Goal: Task Accomplishment & Management: Manage account settings

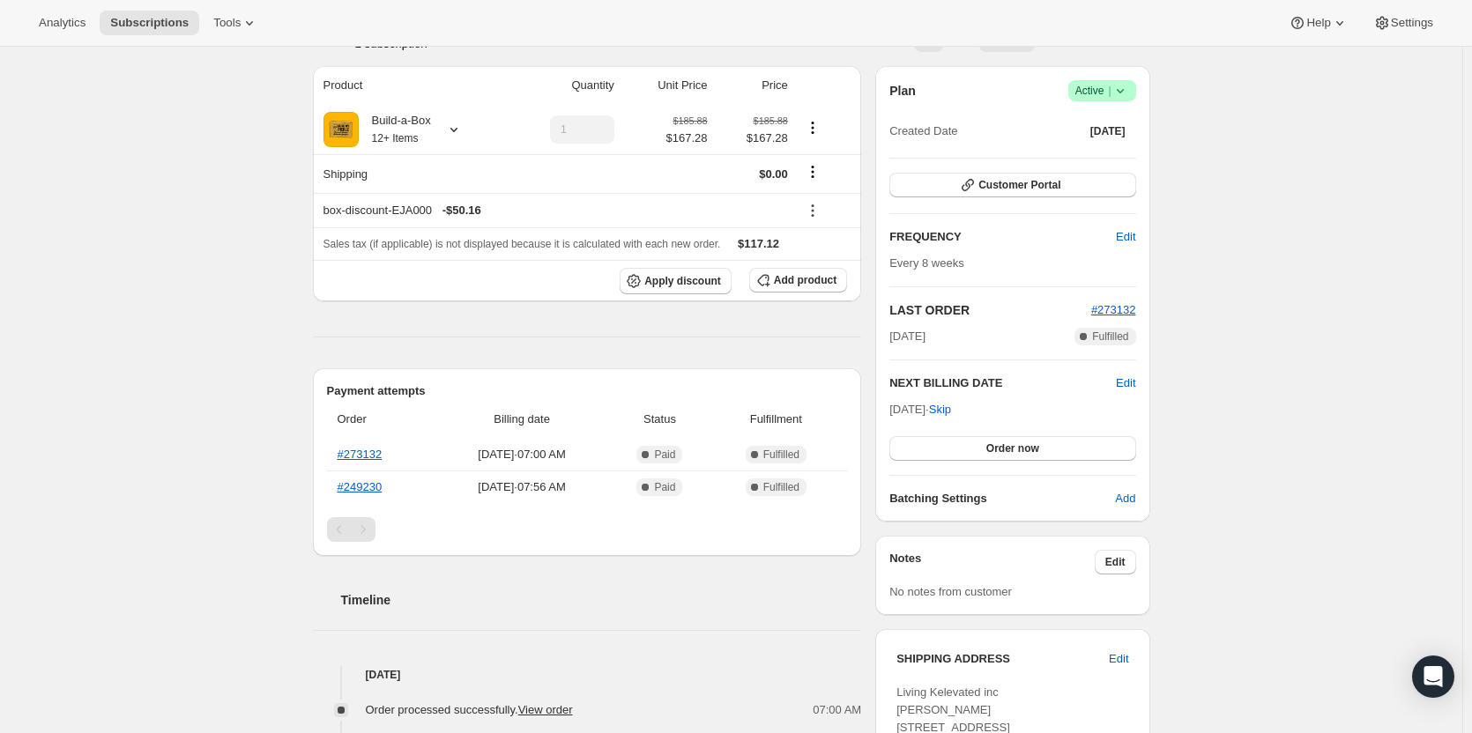
scroll to position [88, 0]
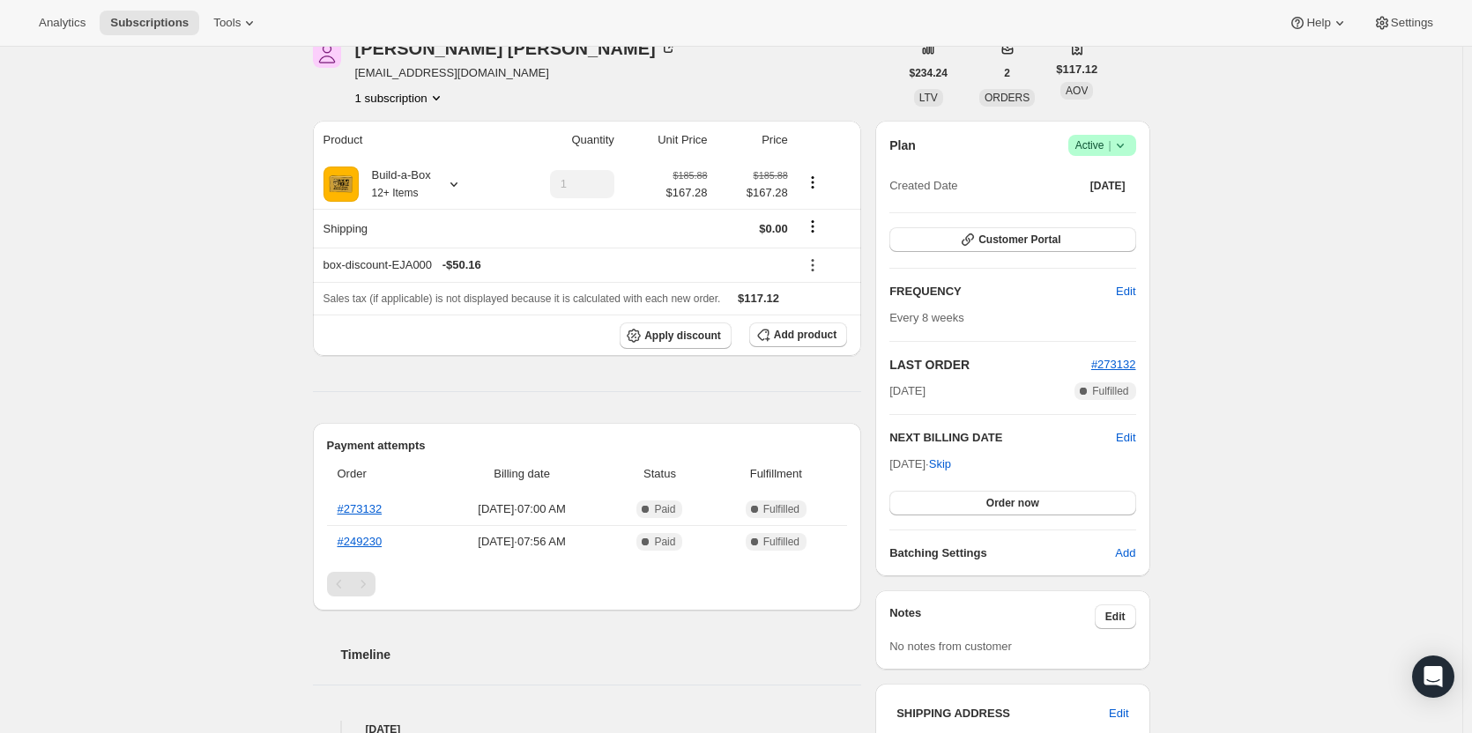
click at [1121, 150] on icon at bounding box center [1120, 146] width 18 height 18
click at [1097, 213] on span "Cancel subscription" at bounding box center [1107, 210] width 100 height 13
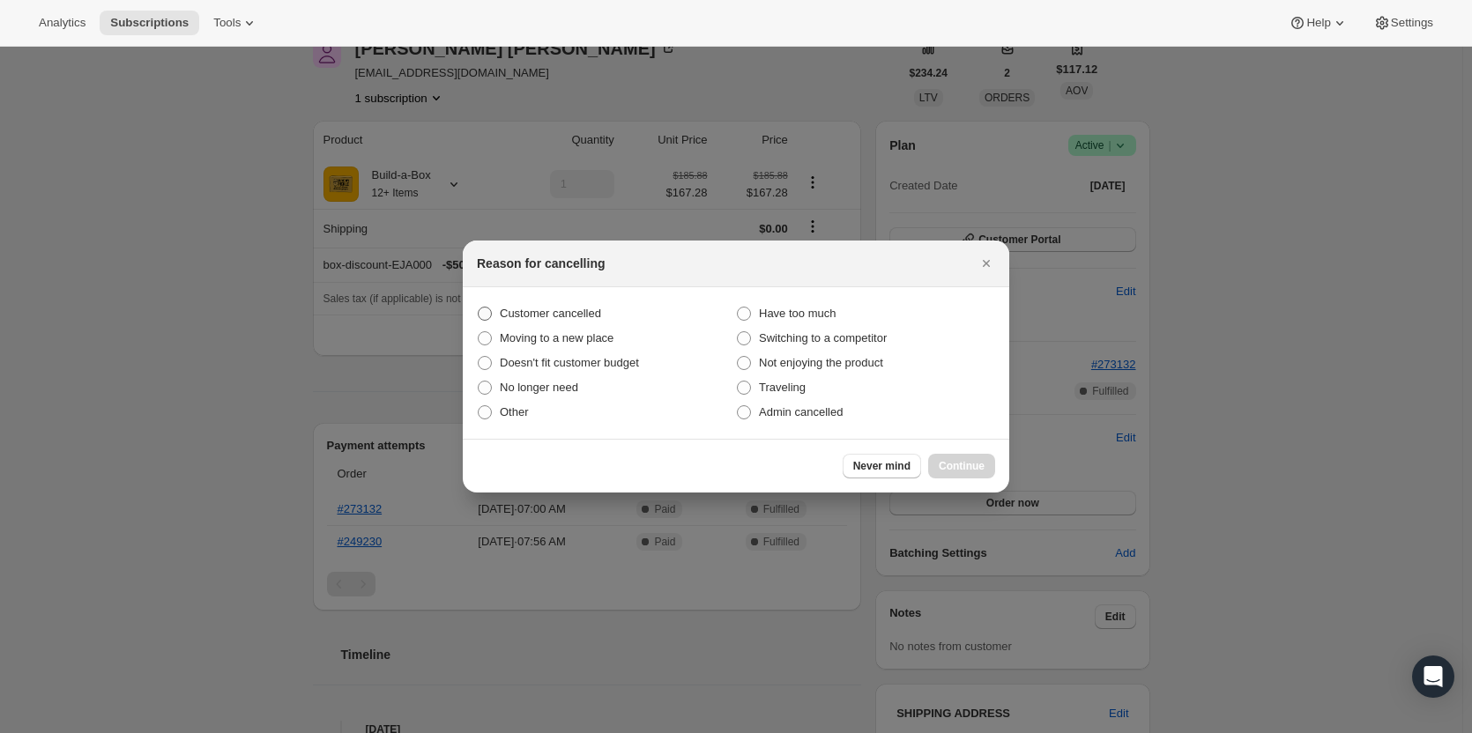
click at [592, 307] on span "Customer cancelled" at bounding box center [550, 313] width 101 height 13
click at [479, 307] on input "Customer cancelled" at bounding box center [478, 307] width 1 height 1
radio input "true"
click at [952, 458] on button "Continue" at bounding box center [961, 466] width 67 height 25
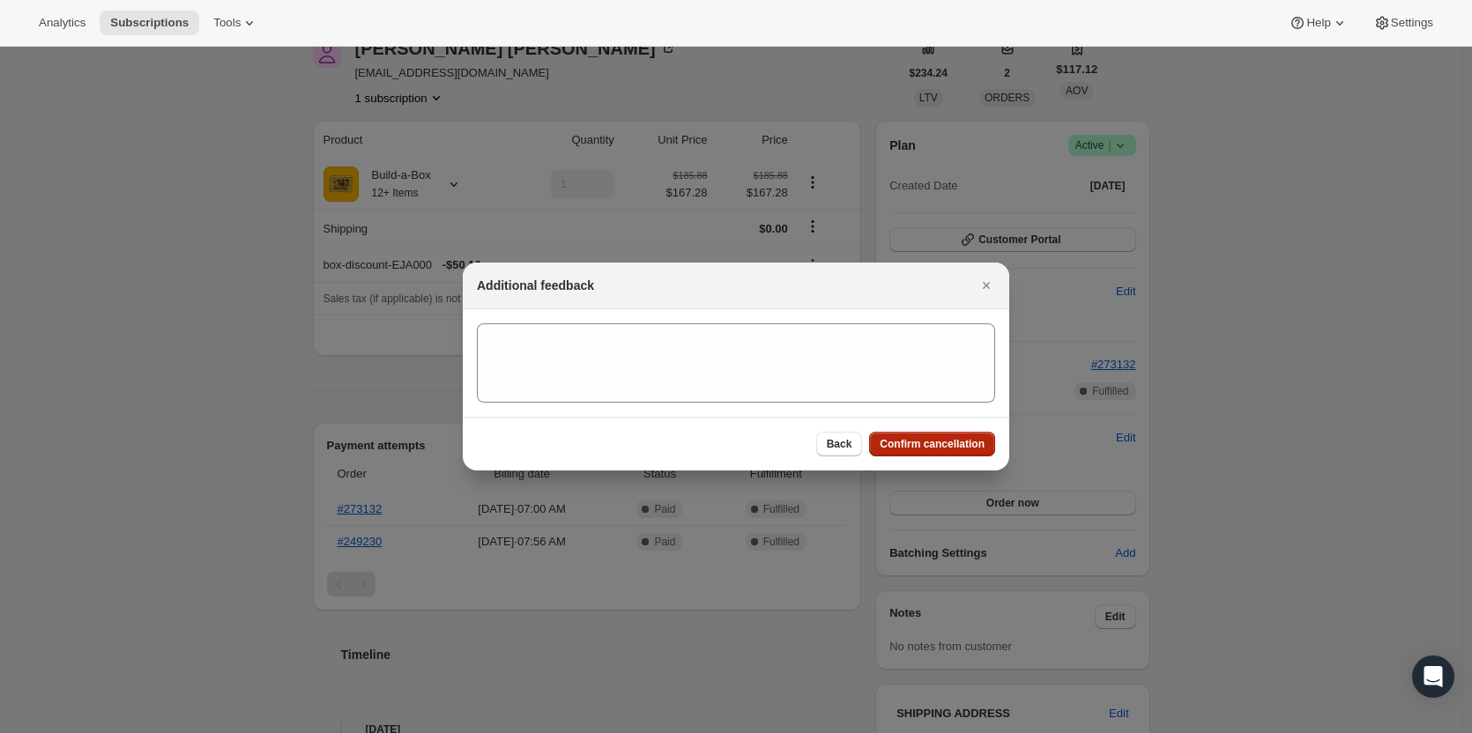
click at [950, 450] on span "Confirm cancellation" at bounding box center [931, 444] width 105 height 14
